Goal: Browse casually

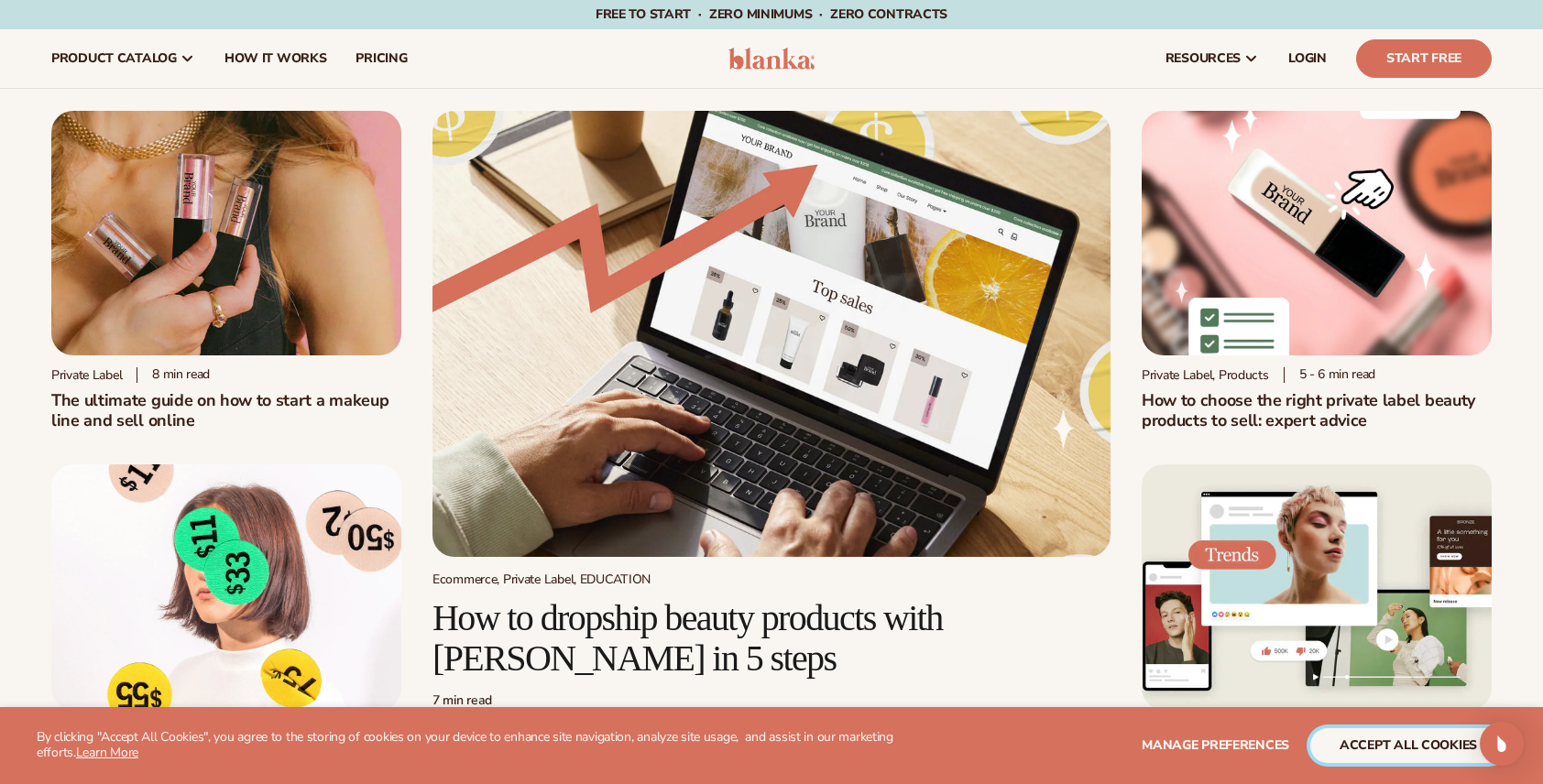
click at [1346, 751] on button "accept all cookies" at bounding box center [1408, 745] width 196 height 34
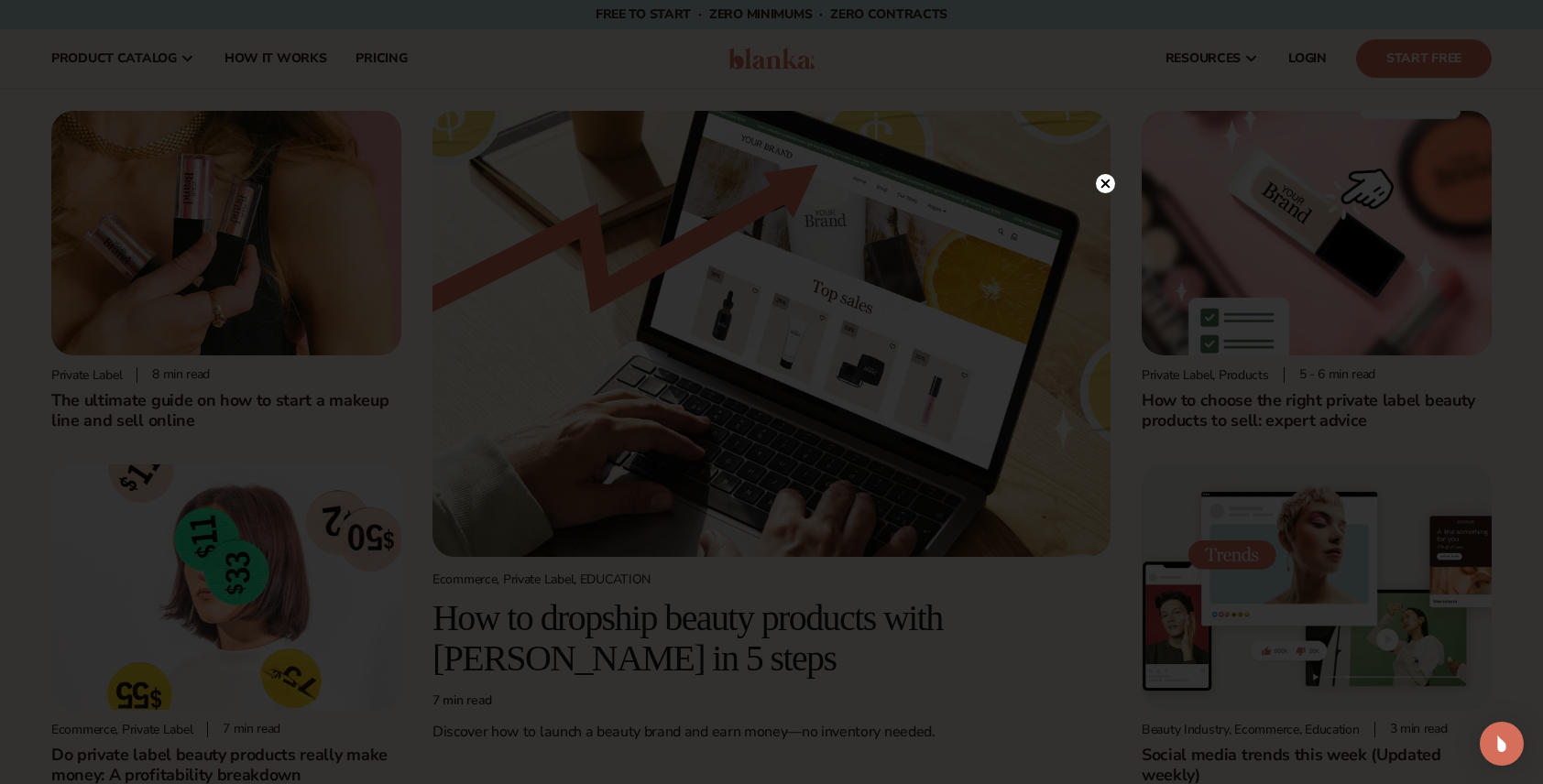
click at [1107, 176] on circle at bounding box center [1106, 184] width 20 height 20
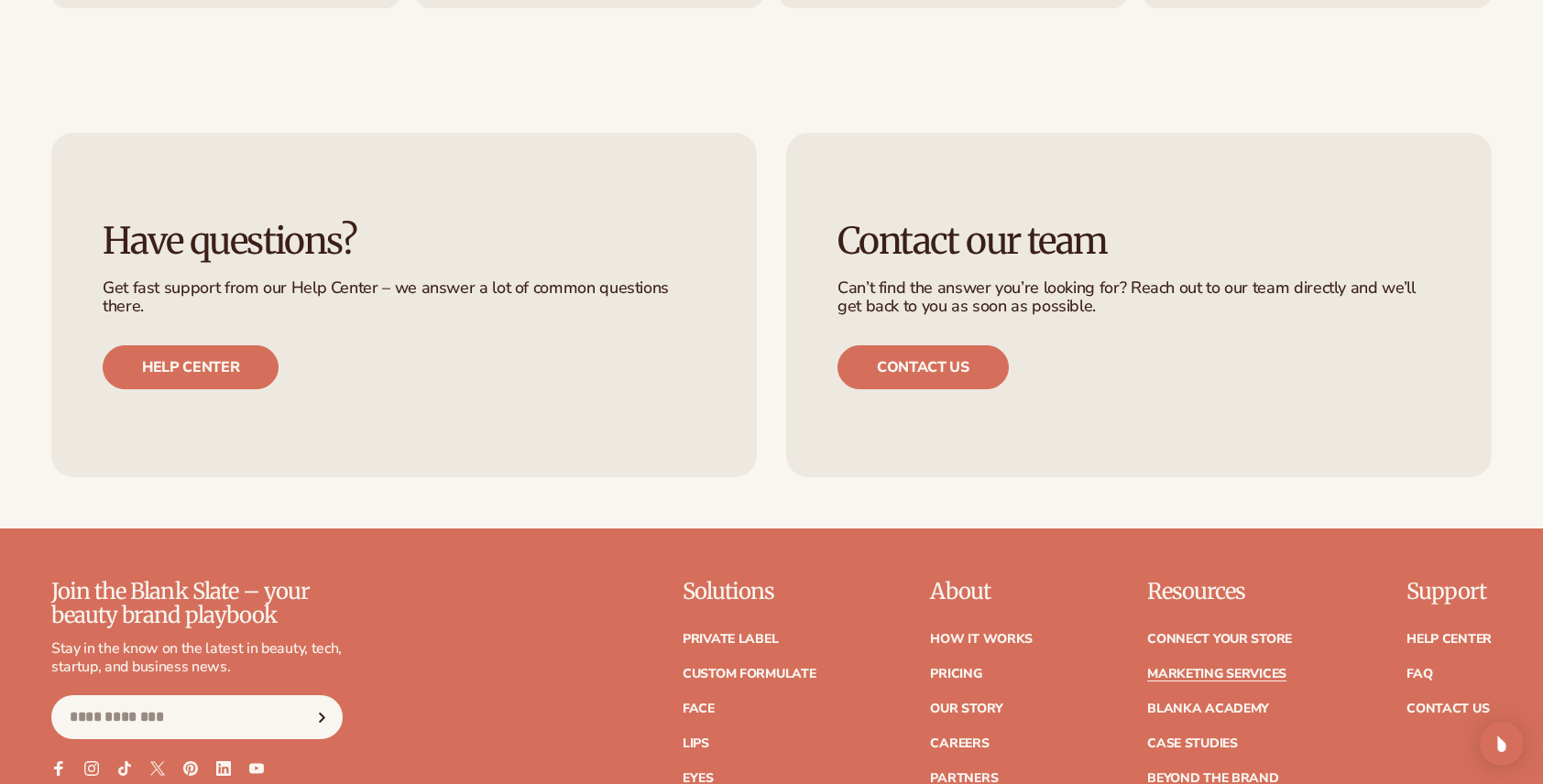
scroll to position [4006, 0]
